Goal: Transaction & Acquisition: Purchase product/service

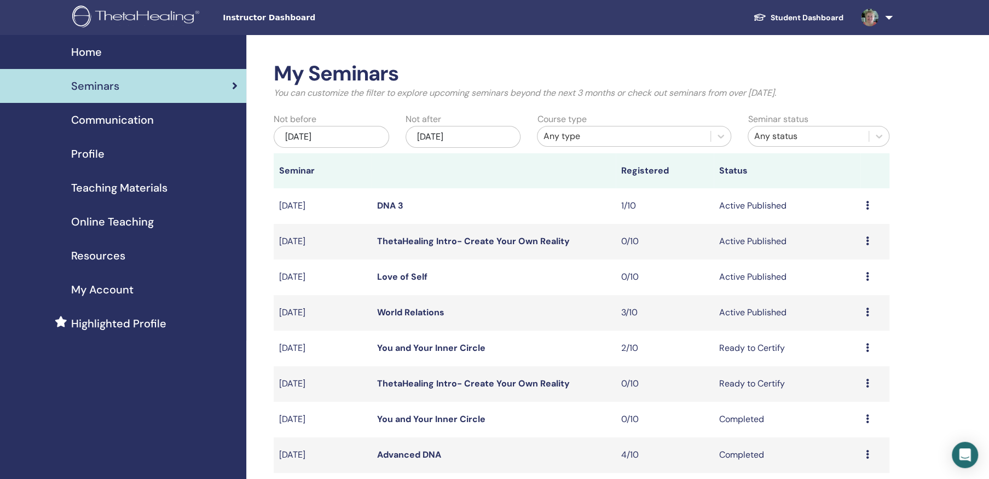
click at [394, 203] on link "DNA 3" at bounding box center [390, 205] width 26 height 11
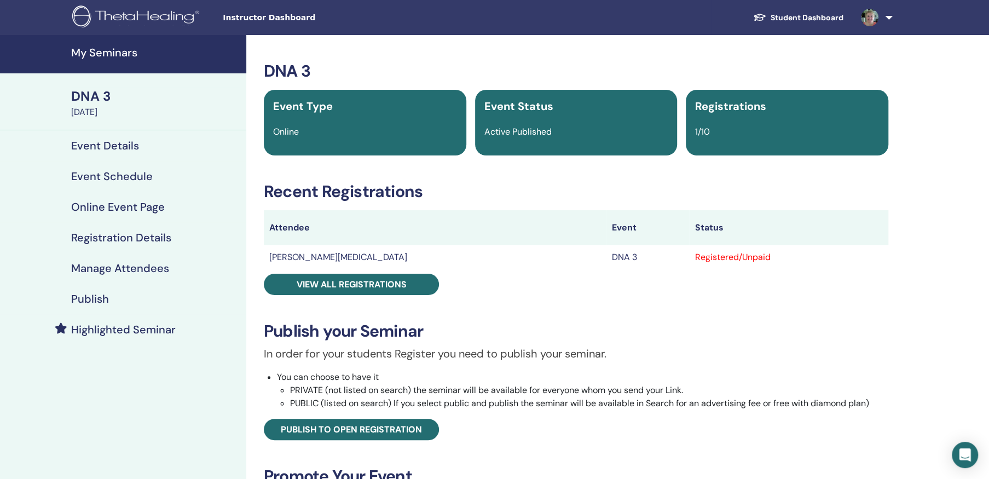
click at [152, 325] on h4 "Highlighted Seminar" at bounding box center [123, 329] width 105 height 13
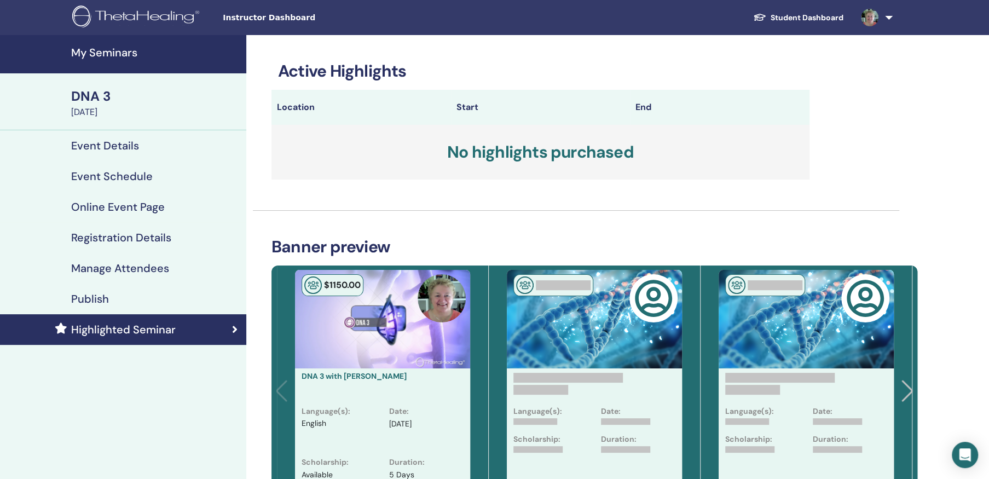
scroll to position [109, 0]
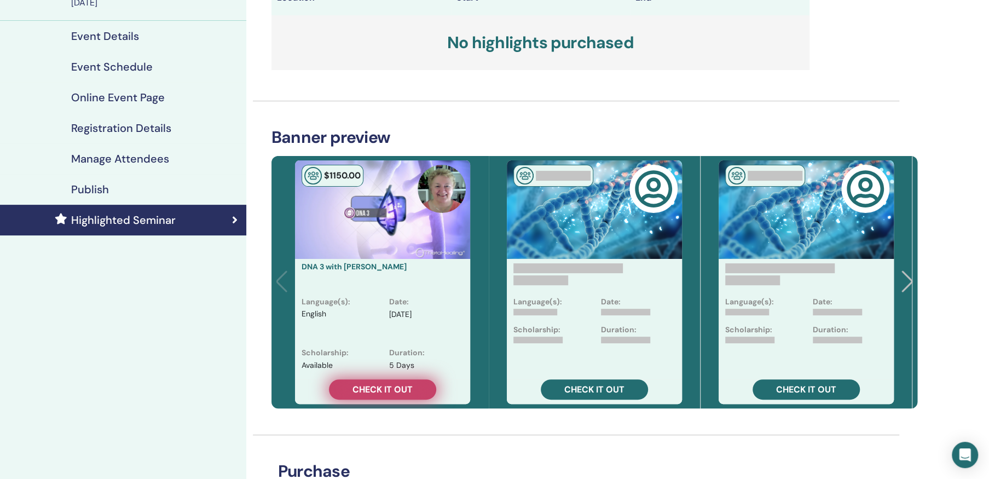
click at [379, 388] on span "Check it out" at bounding box center [383, 389] width 60 height 11
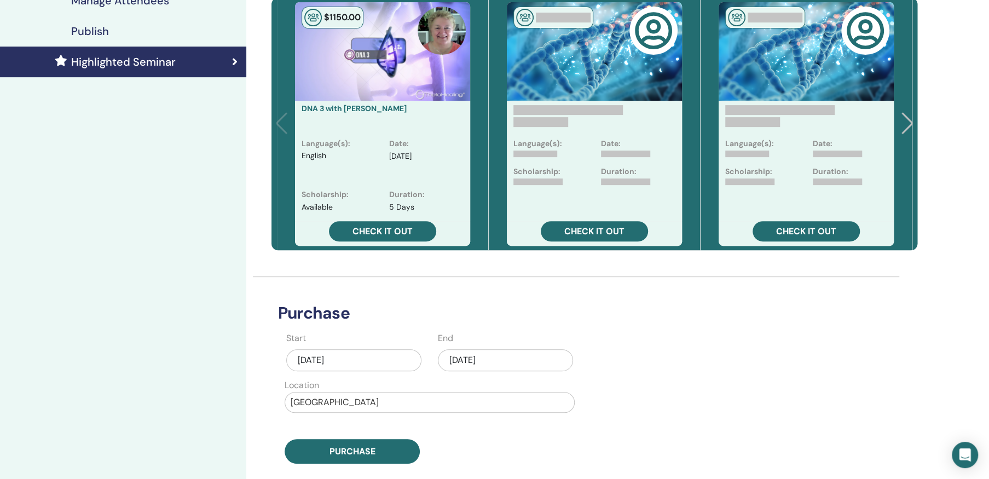
scroll to position [274, 0]
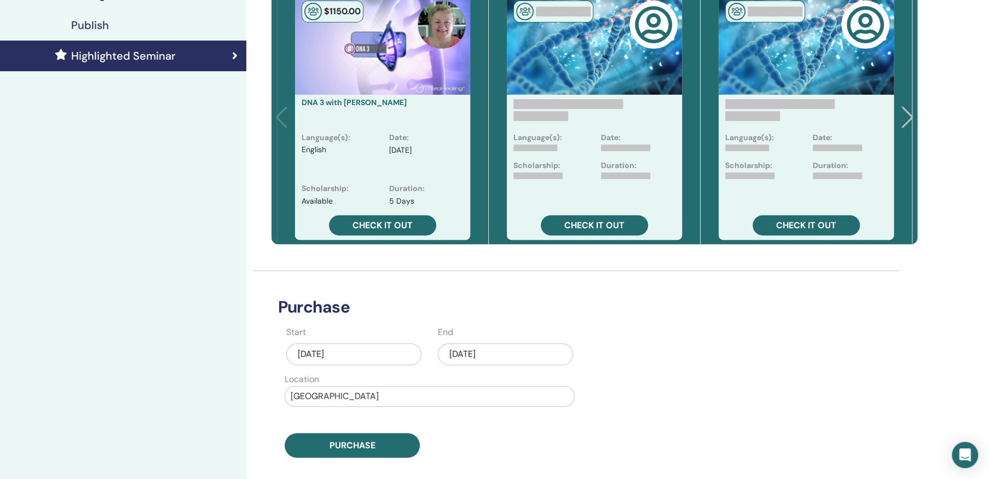
click at [475, 353] on div "Aug/19, 2025" at bounding box center [505, 354] width 135 height 22
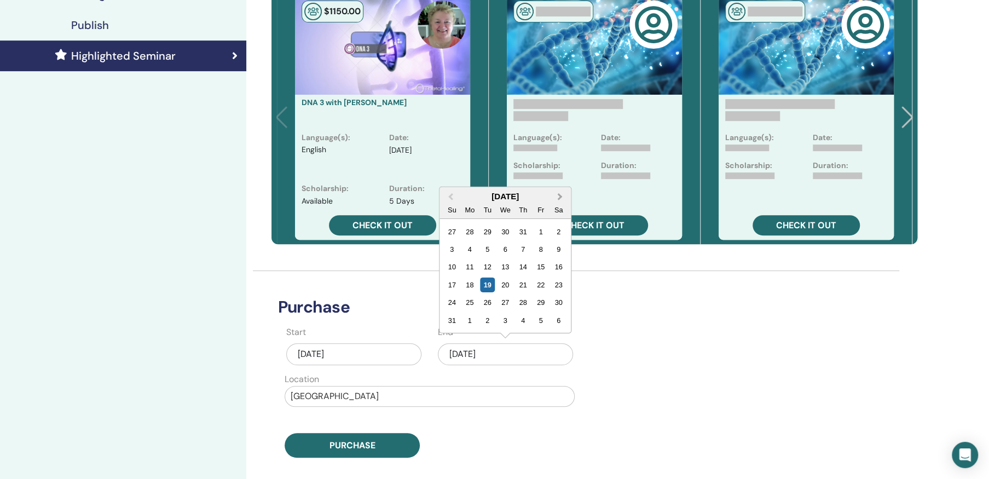
click at [560, 195] on span "Next Month" at bounding box center [560, 195] width 0 height 11
click at [452, 283] on div "14" at bounding box center [451, 285] width 15 height 15
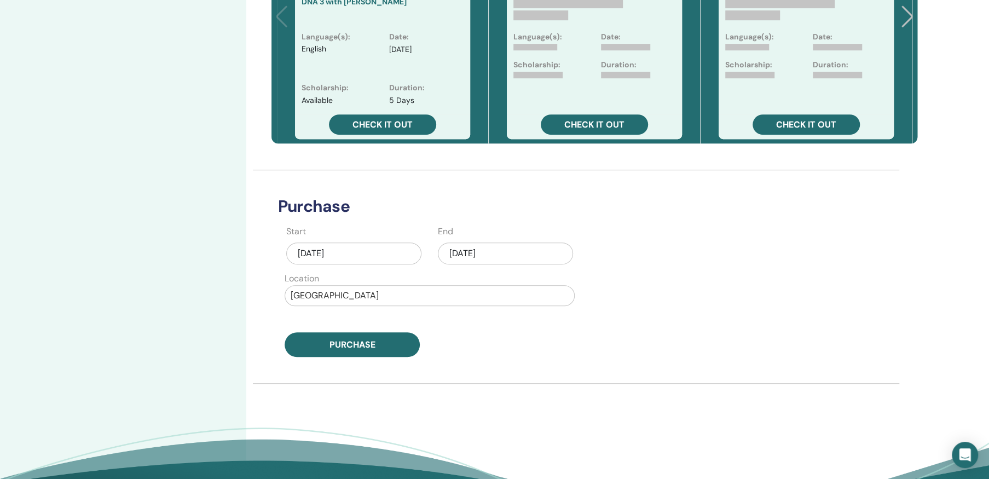
scroll to position [383, 0]
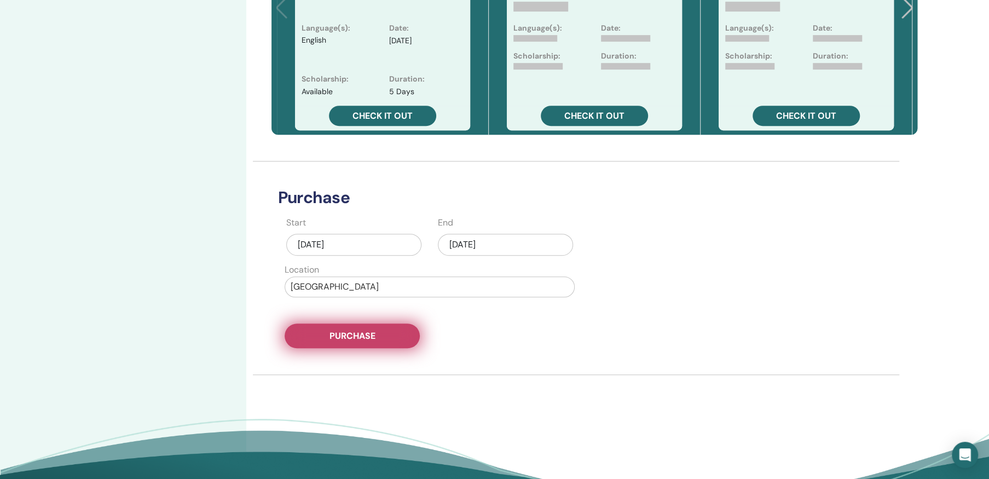
click at [369, 331] on span "Purchase" at bounding box center [353, 335] width 46 height 11
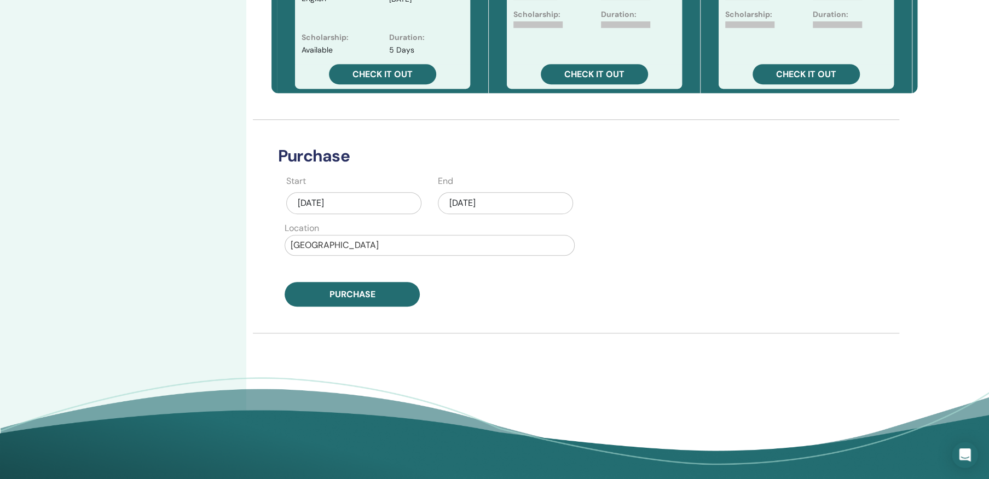
scroll to position [426, 0]
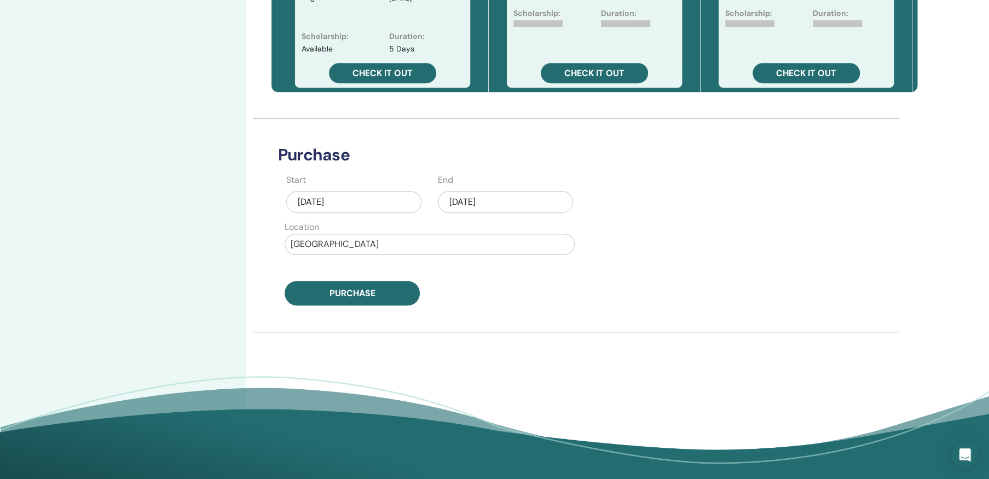
click at [477, 199] on div "Aug/19, 2025" at bounding box center [505, 202] width 135 height 22
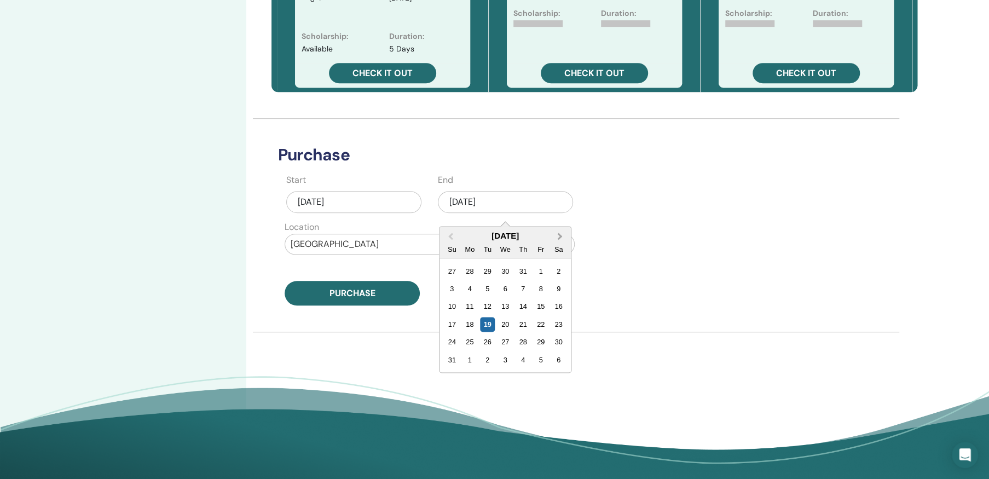
click at [560, 233] on span "Next Month" at bounding box center [560, 235] width 0 height 11
click at [541, 286] on div "12" at bounding box center [541, 288] width 15 height 15
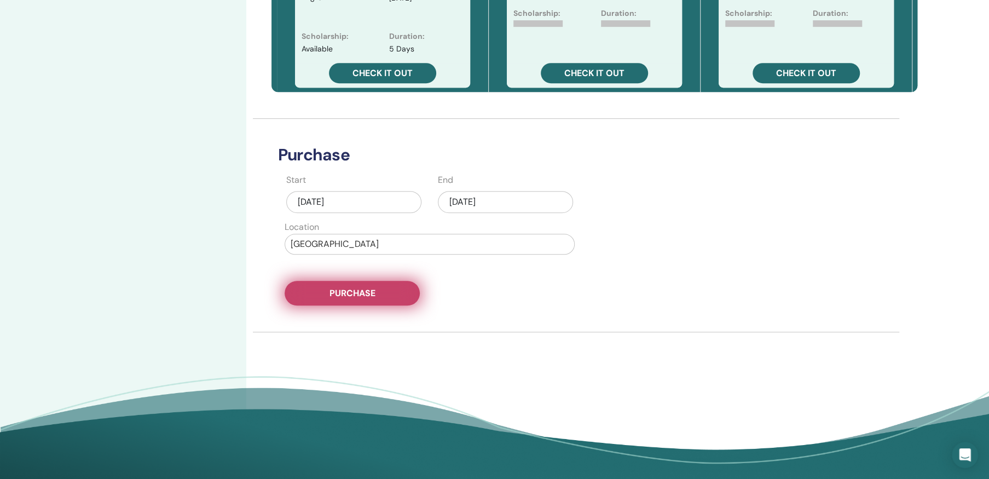
click at [344, 288] on span "Purchase" at bounding box center [353, 292] width 46 height 11
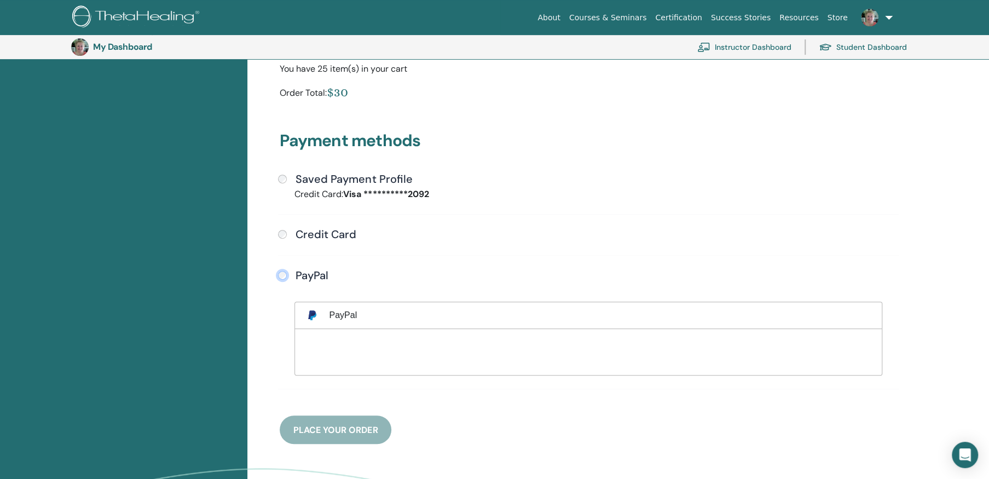
scroll to position [188, 0]
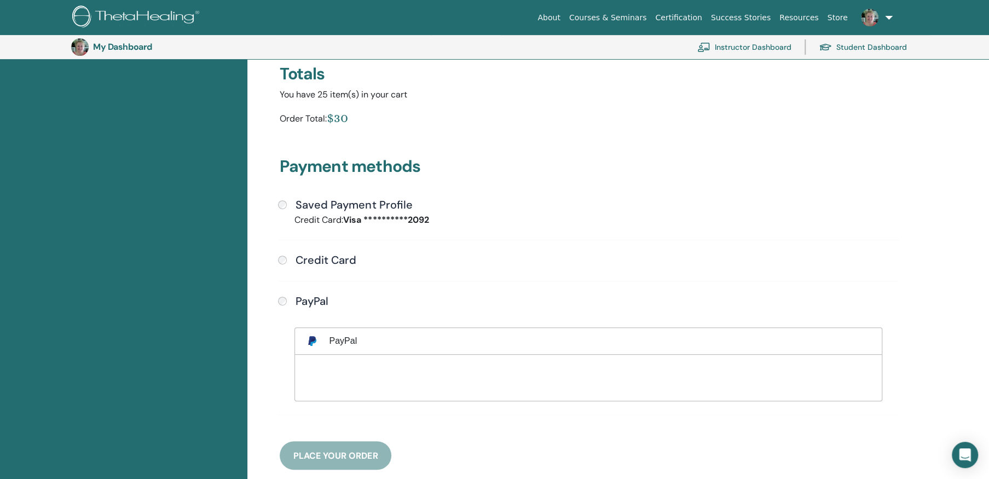
click at [608, 184] on div "**********" at bounding box center [588, 299] width 631 height 339
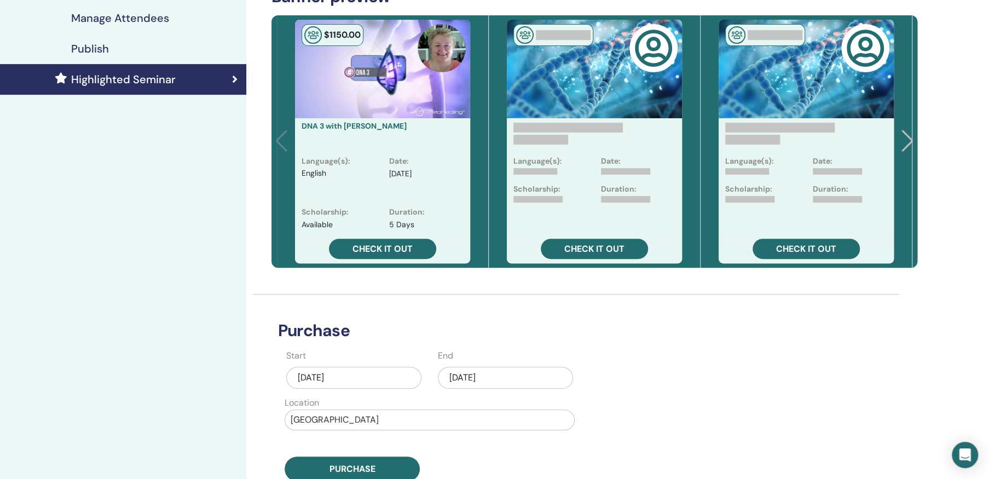
scroll to position [262, 0]
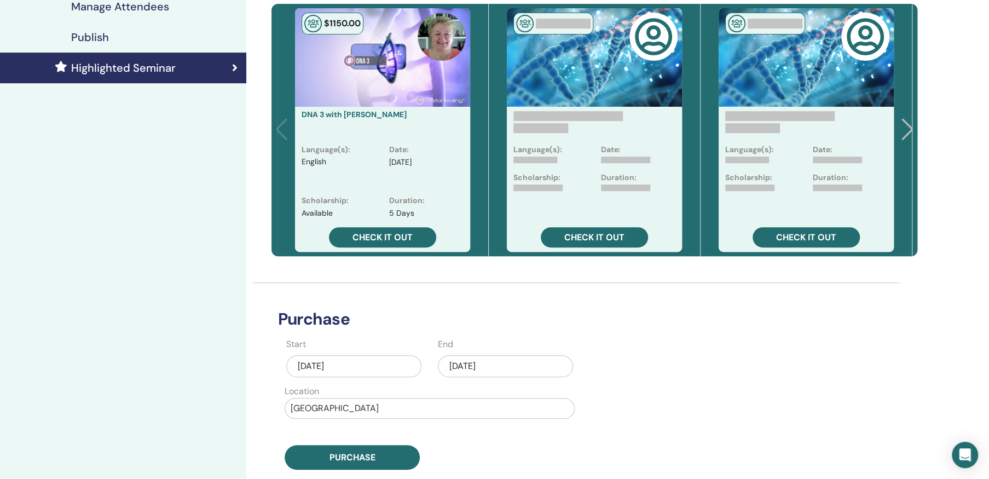
click at [465, 368] on div "Aug/19, 2025" at bounding box center [505, 366] width 135 height 22
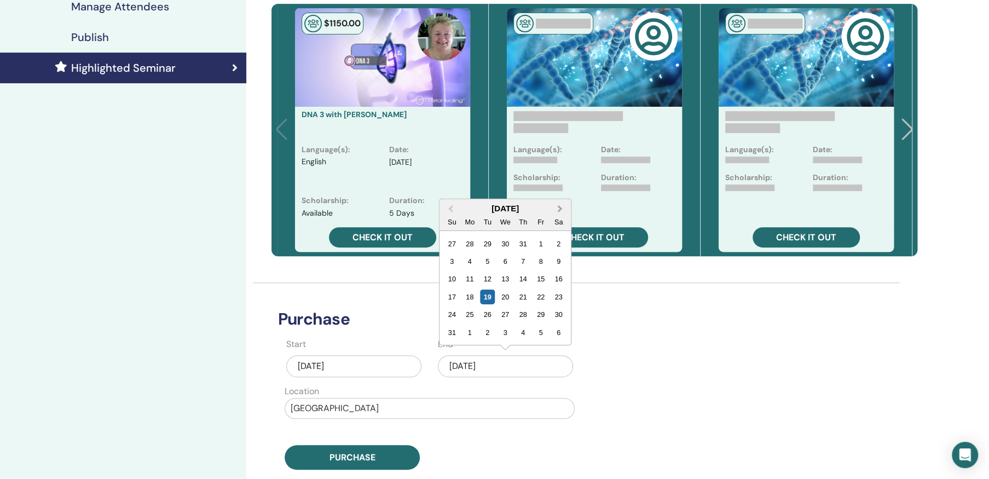
click at [560, 207] on span "Next Month" at bounding box center [560, 208] width 0 height 11
click at [540, 330] on div "3" at bounding box center [541, 332] width 15 height 15
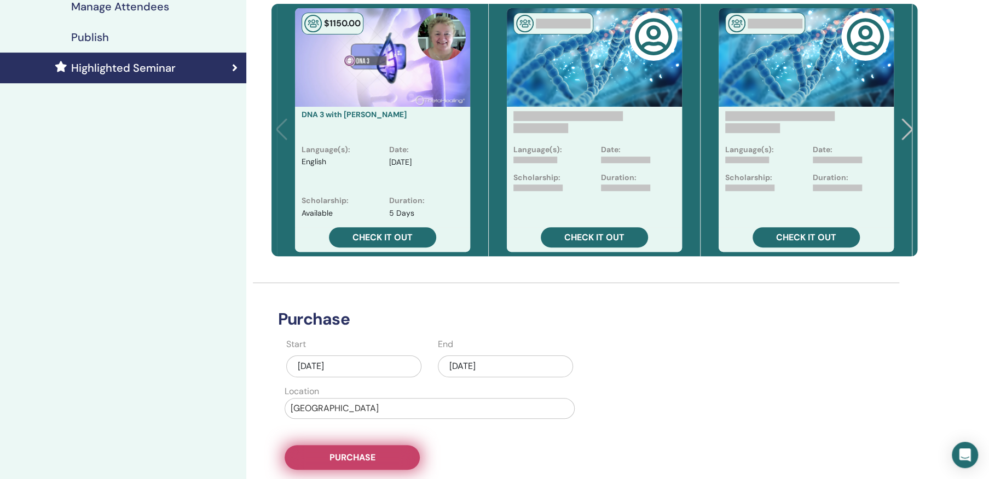
click at [353, 452] on span "Purchase" at bounding box center [353, 457] width 46 height 11
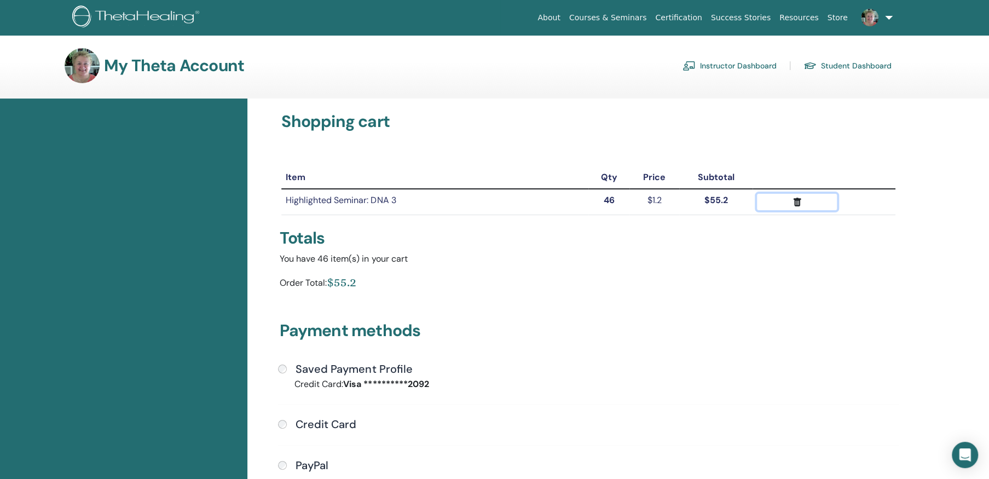
click at [797, 199] on icon "submit" at bounding box center [797, 202] width 8 height 9
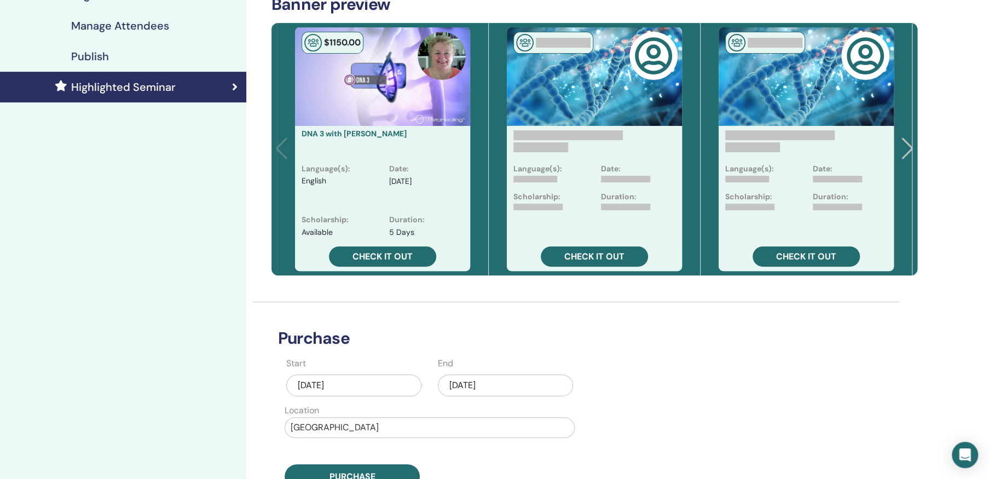
scroll to position [262, 0]
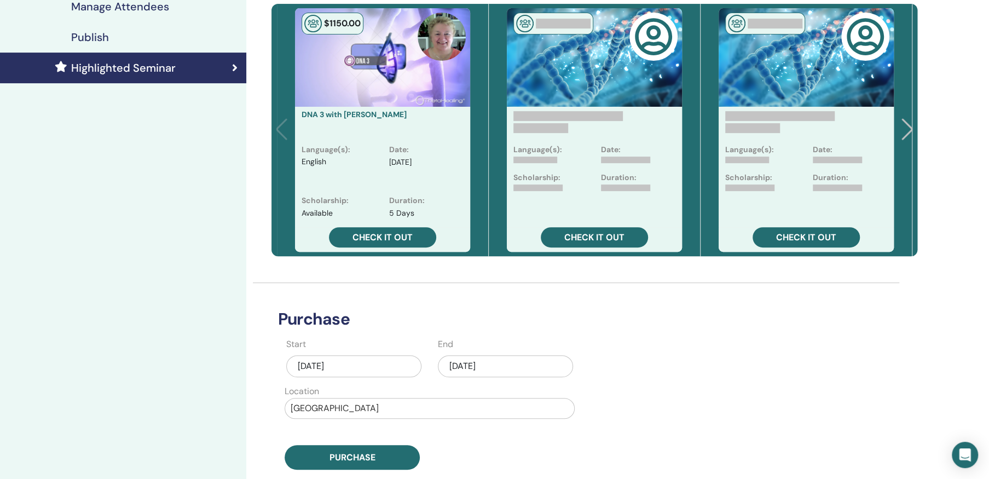
click at [471, 362] on div "Aug/19, 2025" at bounding box center [505, 366] width 135 height 22
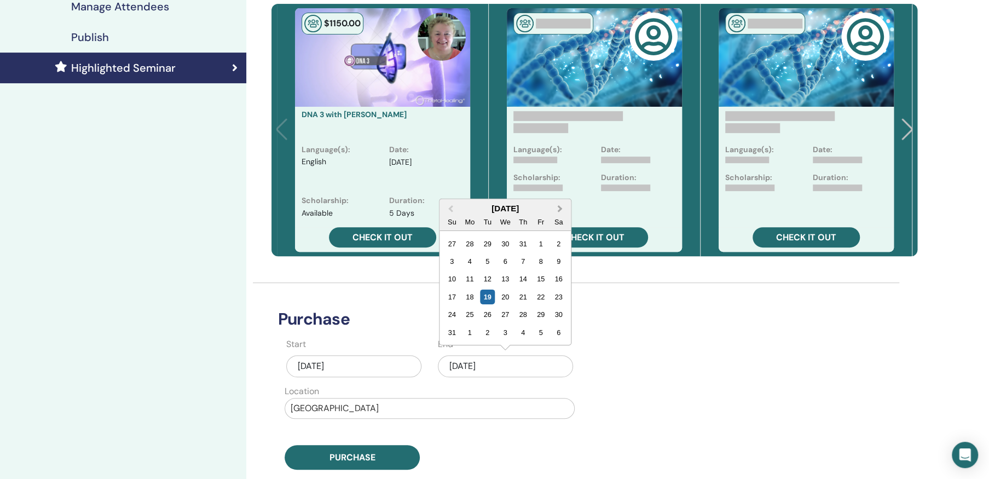
click at [560, 205] on span "Next Month" at bounding box center [560, 208] width 0 height 11
click at [540, 256] on div "5" at bounding box center [541, 261] width 15 height 15
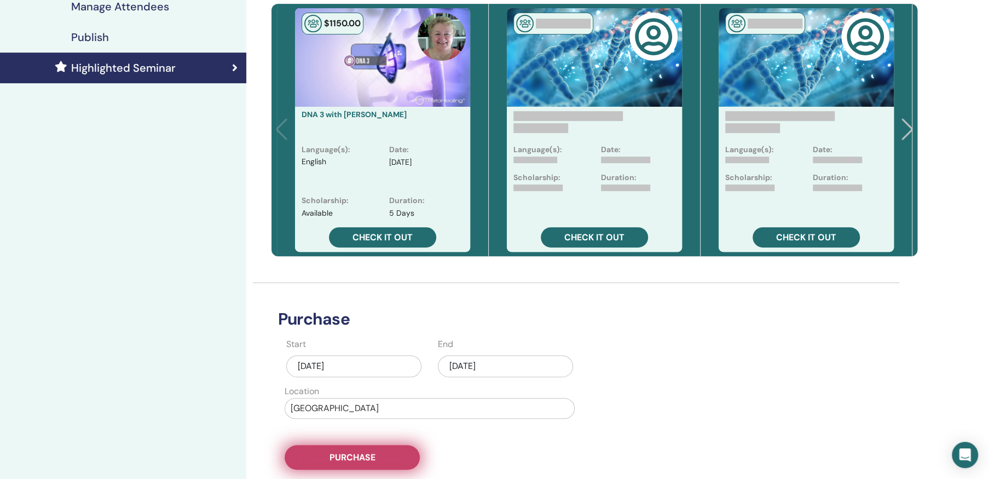
click at [361, 457] on span "Purchase" at bounding box center [353, 457] width 46 height 11
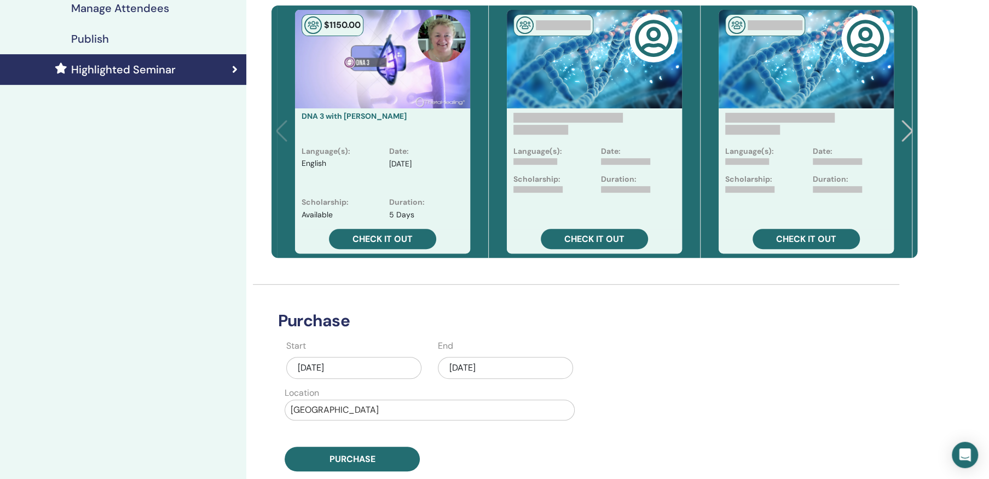
scroll to position [262, 0]
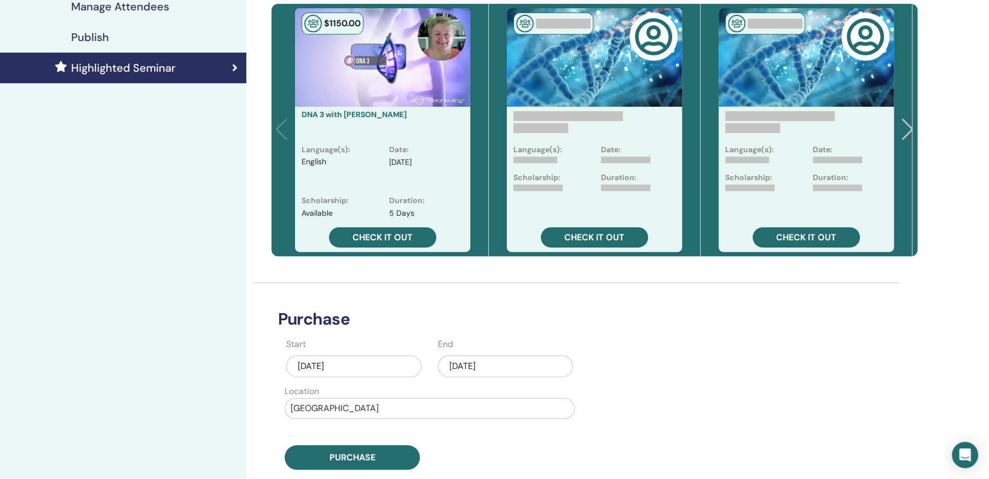
click at [468, 364] on div "[DATE]" at bounding box center [505, 366] width 135 height 22
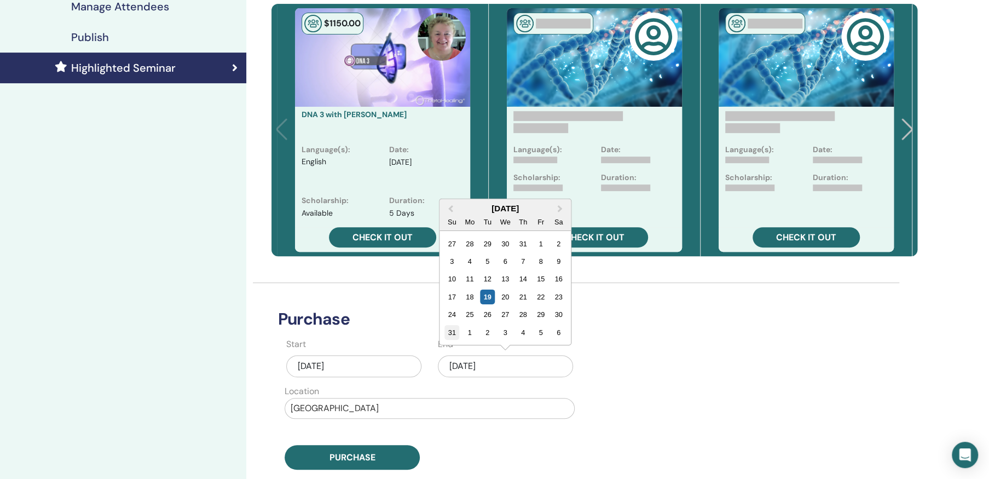
click at [452, 327] on div "31" at bounding box center [451, 332] width 15 height 15
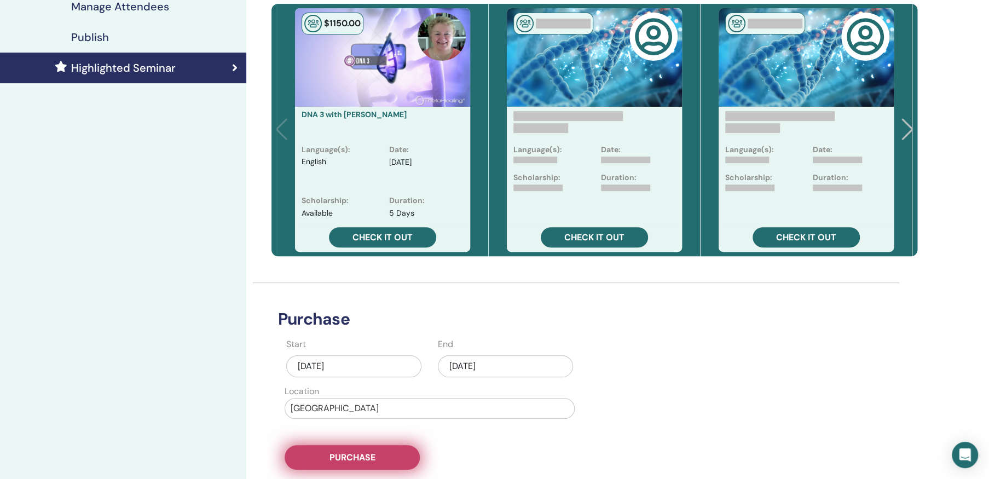
click at [348, 450] on button "Purchase" at bounding box center [352, 457] width 135 height 25
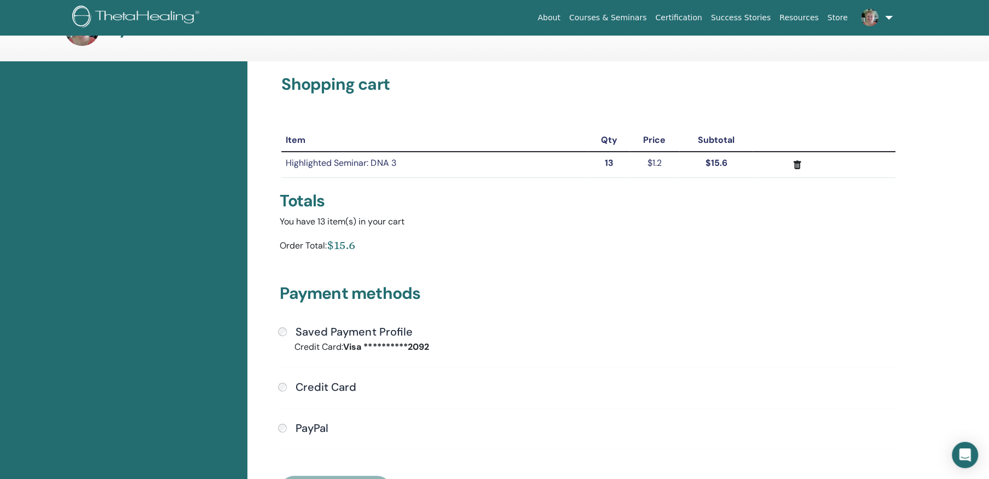
scroll to position [55, 0]
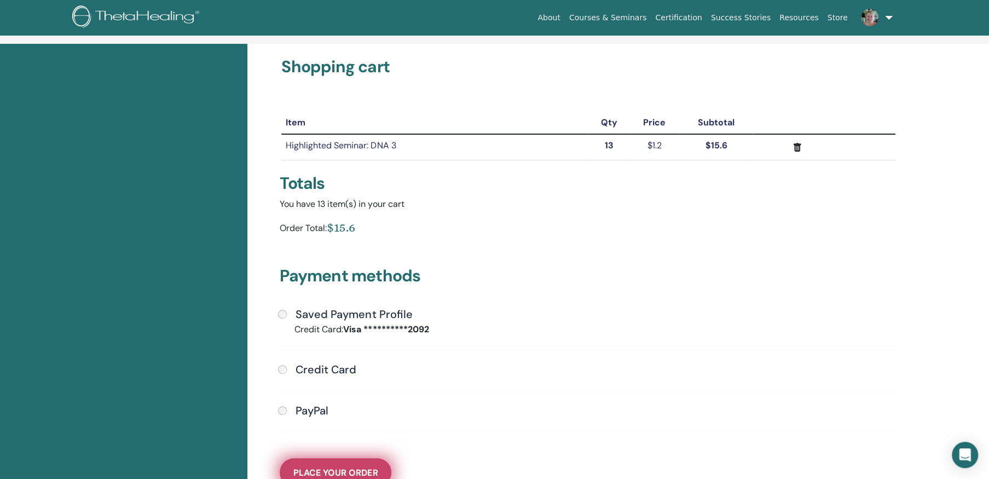
click at [350, 468] on span "Place Your Order" at bounding box center [335, 472] width 84 height 11
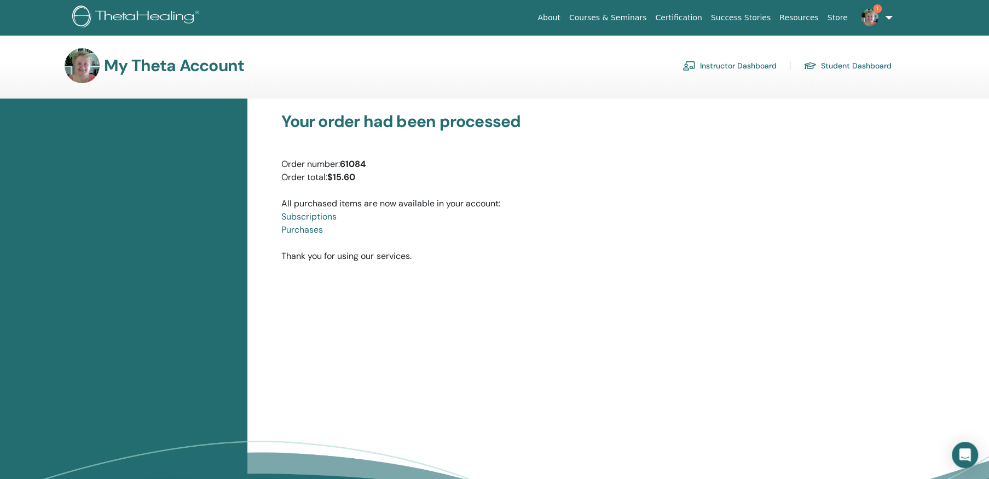
click at [877, 8] on span "1" at bounding box center [877, 8] width 9 height 9
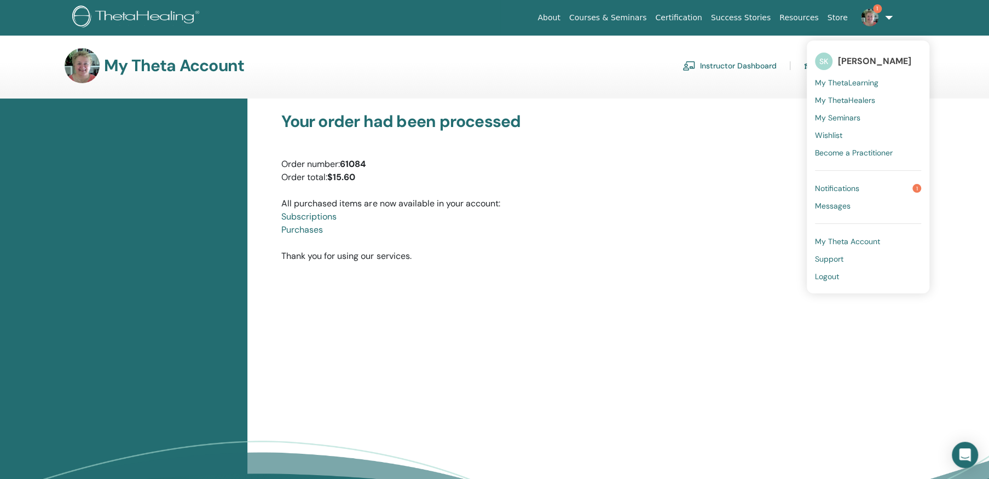
click at [845, 186] on span "Notifications" at bounding box center [837, 188] width 44 height 10
